Goal: Task Accomplishment & Management: Complete application form

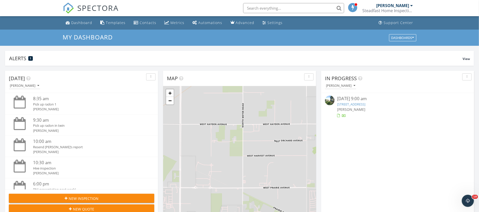
click at [398, 16] on div "Adrian Phillips Steadfast Home Inspection INW" at bounding box center [388, 8] width 50 height 16
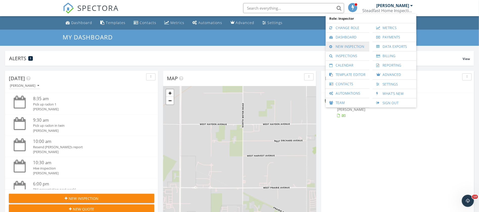
click at [354, 47] on link "New Inspection" at bounding box center [347, 46] width 39 height 9
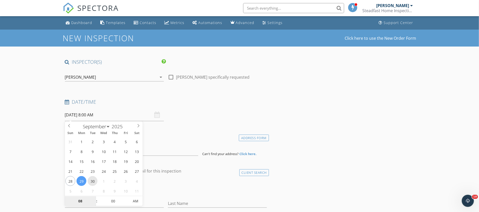
type input "09/30/2025 8:00 AM"
type input "09"
type input "[DATE] 9:00 AM"
click at [95, 198] on span at bounding box center [94, 198] width 4 height 5
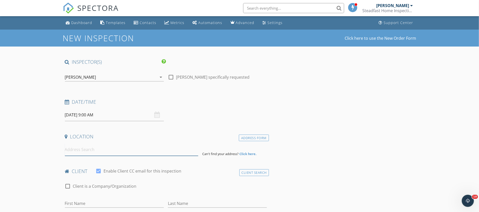
click at [100, 145] on input at bounding box center [131, 149] width 133 height 12
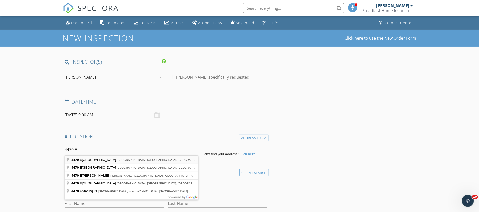
type input "4470 East 16th Avenue, Post Falls, ID, USA"
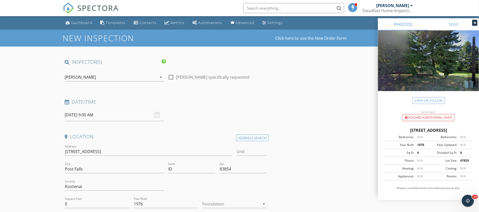
scroll to position [20, 0]
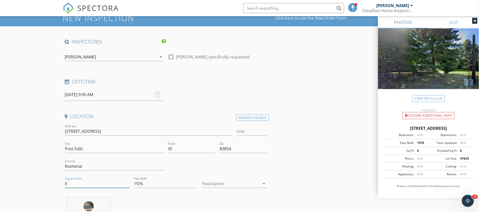
drag, startPoint x: 76, startPoint y: 186, endPoint x: 24, endPoint y: 188, distance: 51.5
type input "924"
click at [135, 183] on input "1976" at bounding box center [166, 183] width 65 height 8
type input "1994"
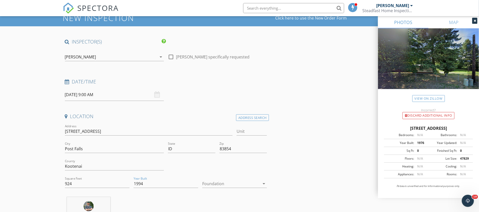
click at [231, 186] on div at bounding box center [231, 183] width 58 height 8
click at [231, 198] on div "Crawlspace" at bounding box center [234, 202] width 57 height 12
click at [251, 129] on input "Unit" at bounding box center [252, 131] width 30 height 8
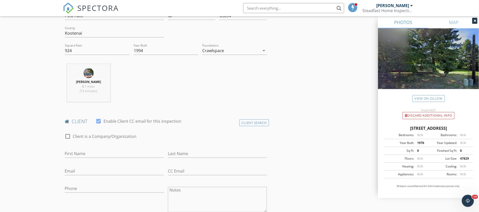
scroll to position [157, 0]
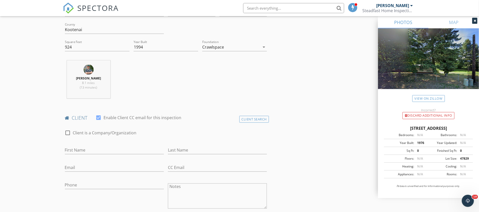
type input "26"
click at [134, 152] on input "First Name" at bounding box center [114, 150] width 99 height 8
type input "Lynda"
click at [184, 149] on input "Last Name" at bounding box center [217, 150] width 99 height 8
type input "Buck"
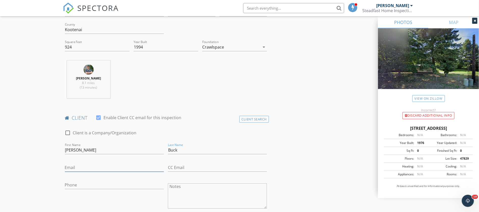
click at [133, 164] on input "Email" at bounding box center [114, 167] width 99 height 8
type input "lyndabuck1@hotmail.com"
click at [110, 182] on input "Phone" at bounding box center [114, 184] width 99 height 8
type input "425-327-2638"
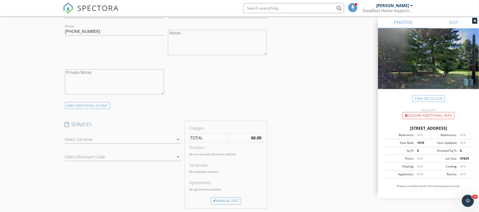
scroll to position [313, 0]
click at [99, 141] on div "arrow_drop_down" at bounding box center [123, 138] width 116 height 13
click at [100, 139] on div "arrow_drop_down" at bounding box center [123, 136] width 116 height 8
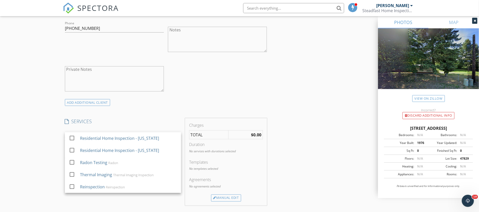
click at [100, 139] on div "Residential Home Inspection - Idaho" at bounding box center [119, 138] width 79 height 6
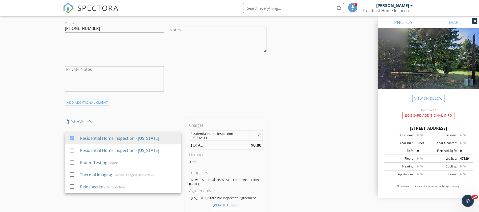
click at [51, 122] on div "New Inspection Click here to use the New Order Form INSPECTOR(S) check_box Adri…" at bounding box center [239, 155] width 479 height 876
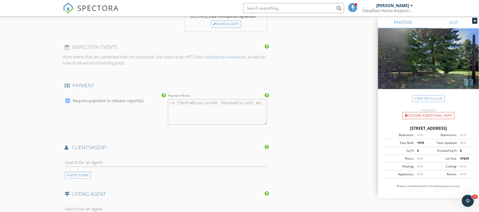
scroll to position [510, 0]
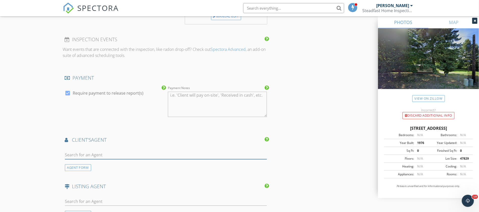
click at [82, 154] on input "text" at bounding box center [166, 154] width 202 height 8
type input "cody"
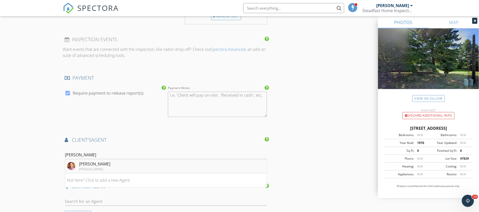
click at [83, 162] on div "Cody Spencer" at bounding box center [94, 164] width 31 height 6
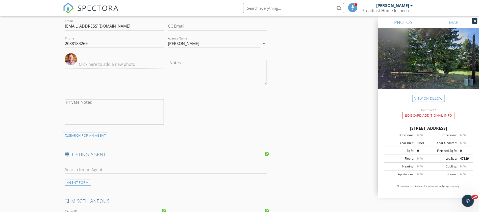
scroll to position [805, 0]
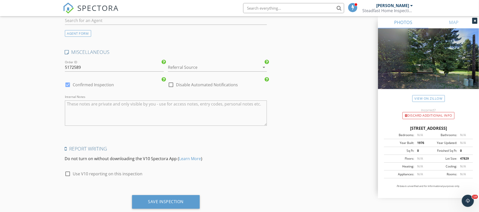
click at [95, 113] on textarea "Internal Notes" at bounding box center [166, 112] width 202 height 25
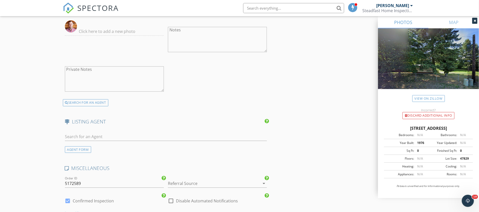
scroll to position [815, 0]
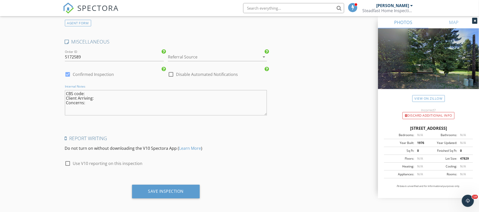
click at [99, 97] on textarea "CBS code: Client Arriving: Concerns:" at bounding box center [166, 102] width 202 height 25
click at [100, 99] on textarea "CBS code: Client Arriving: not coming out of state. Concerns:" at bounding box center [166, 102] width 202 height 25
click at [133, 105] on textarea "CBS code: Client Arriving: not coming out of state. Concerns: front of the hous…" at bounding box center [166, 102] width 202 height 25
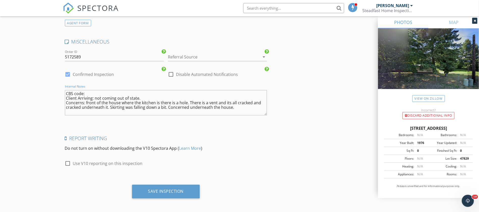
click at [236, 108] on textarea "CBS code: Client Arriving: not coming out of state. Concerns: front of the hous…" at bounding box center [166, 102] width 202 height 25
click at [236, 105] on textarea "CBS code: Client Arriving: not coming out of state. Concerns: front of the hous…" at bounding box center [166, 102] width 202 height 25
type textarea "CBS code: Client Arriving: not coming out of state. Concerns: front of the hous…"
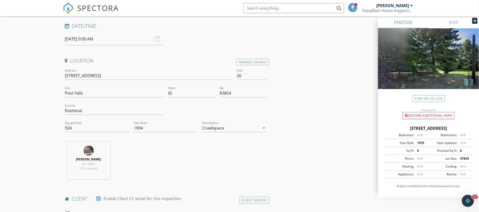
scroll to position [43, 0]
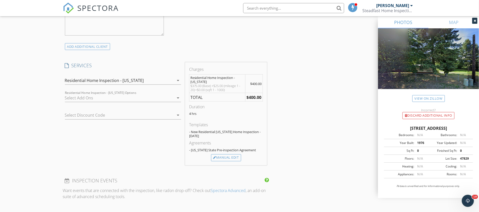
click at [39, 125] on div "New Inspection Click here to use the New Order Form INSPECTOR(S) check_box Adri…" at bounding box center [239, 161] width 479 height 1000
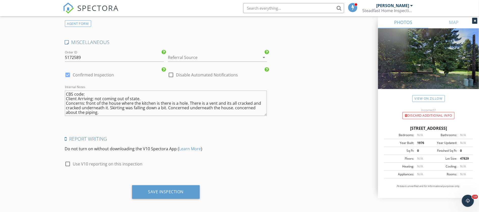
scroll to position [815, 0]
click at [163, 189] on div "Save Inspection" at bounding box center [166, 190] width 36 height 5
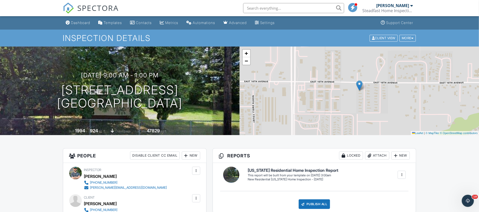
click at [163, 189] on div "Inspector Adrian Phillips 208-315-2782 adrian.steadfasthomeinspect@gmail.com" at bounding box center [137, 177] width 107 height 23
click at [177, 24] on div "Metrics" at bounding box center [171, 22] width 13 height 4
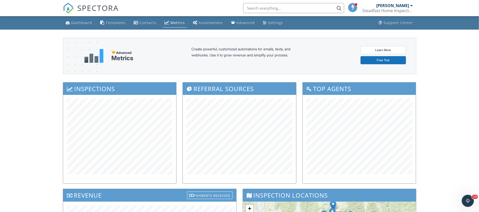
click at [393, 9] on div "Steadfast Home Inspection INW" at bounding box center [388, 10] width 50 height 5
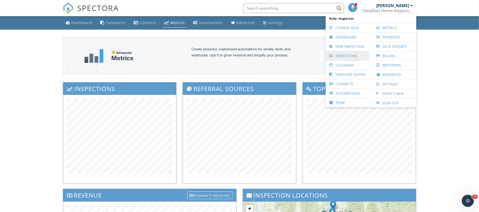
click at [362, 52] on link "Inspections" at bounding box center [347, 55] width 39 height 9
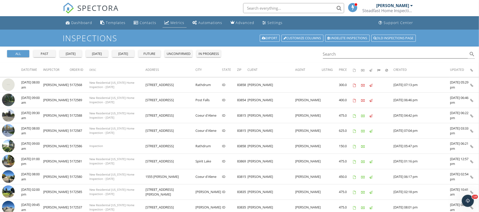
click at [173, 22] on div "Metrics" at bounding box center [178, 22] width 14 height 5
